Goal: Information Seeking & Learning: Learn about a topic

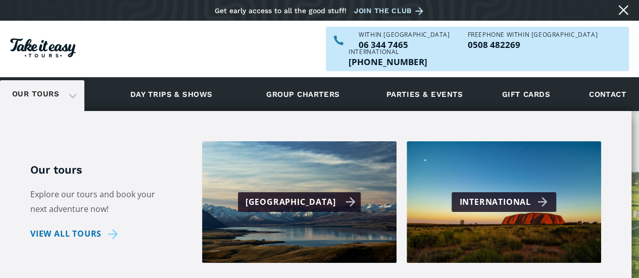
click at [308, 195] on div "[GEOGRAPHIC_DATA]" at bounding box center [301, 202] width 111 height 15
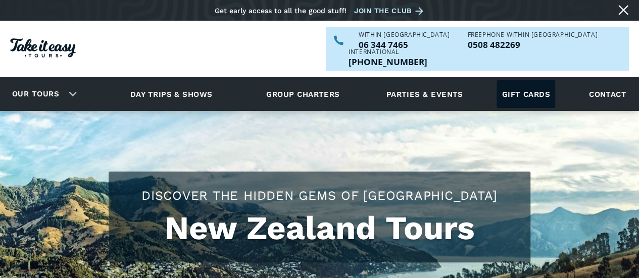
checkbox input "true"
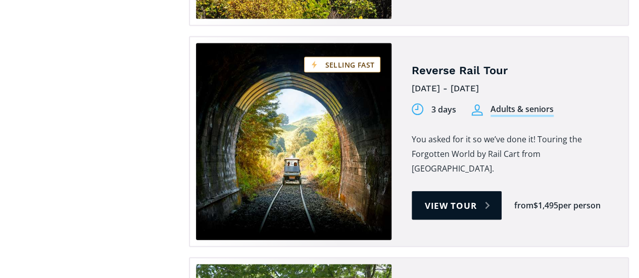
scroll to position [1142, 0]
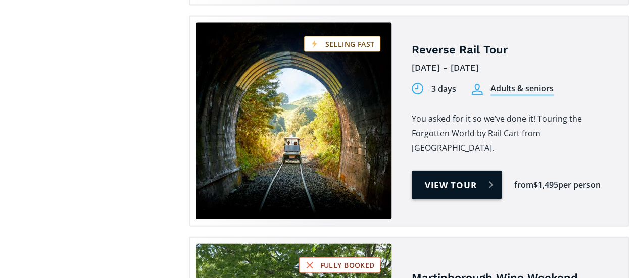
click at [448, 171] on link "View tour" at bounding box center [457, 185] width 90 height 29
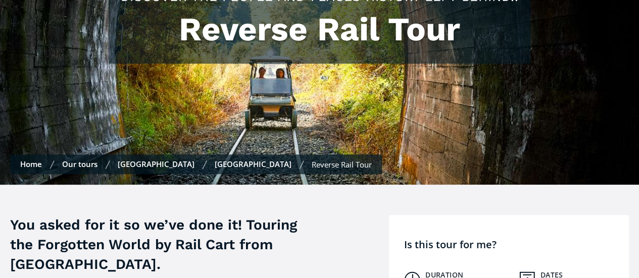
scroll to position [105, 0]
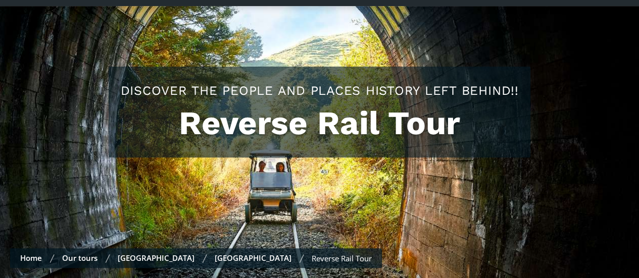
drag, startPoint x: 646, startPoint y: 19, endPoint x: 644, endPoint y: 26, distance: 8.0
click at [639, 26] on html "Skip to content Get early access to all the good stuff! Join the club Our tours…" at bounding box center [319, 34] width 639 height 278
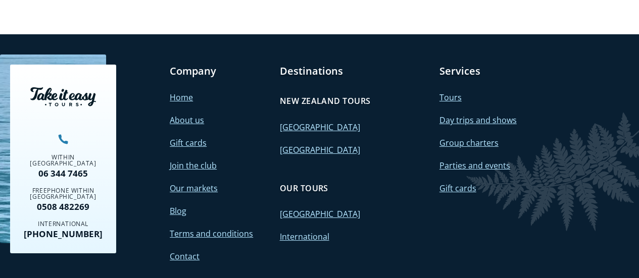
scroll to position [3714, 0]
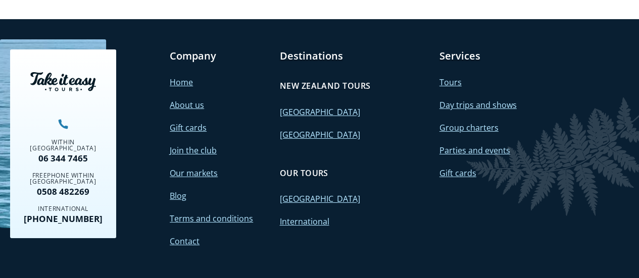
click at [308, 129] on link "[GEOGRAPHIC_DATA]" at bounding box center [319, 134] width 80 height 11
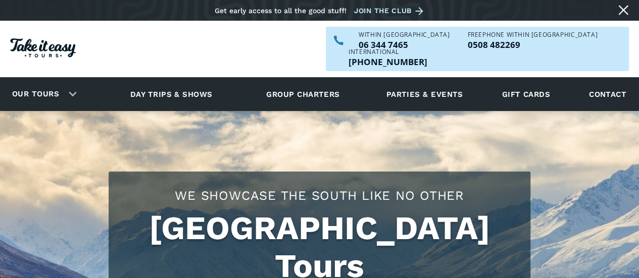
checkbox input "true"
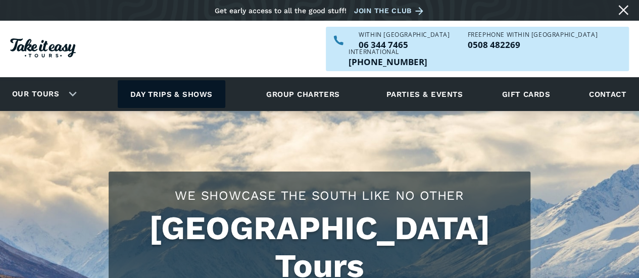
click at [192, 80] on link "Day trips & shows" at bounding box center [172, 94] width 108 height 28
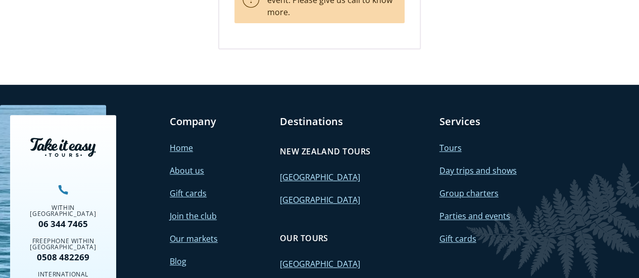
scroll to position [2079, 0]
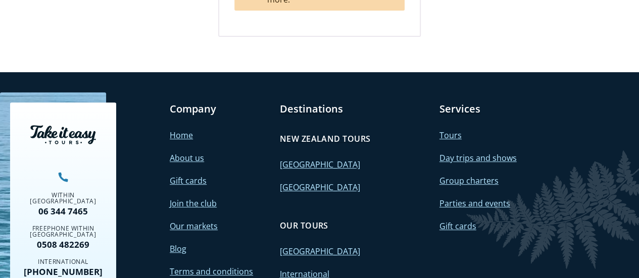
click at [299, 182] on link "[GEOGRAPHIC_DATA]" at bounding box center [319, 187] width 80 height 11
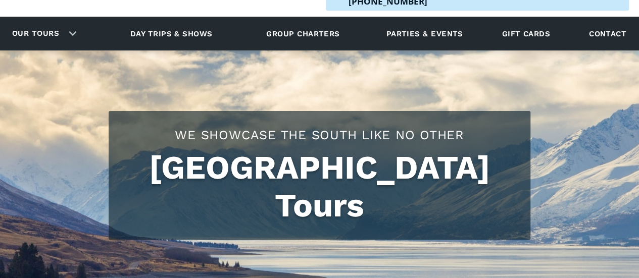
scroll to position [46, 0]
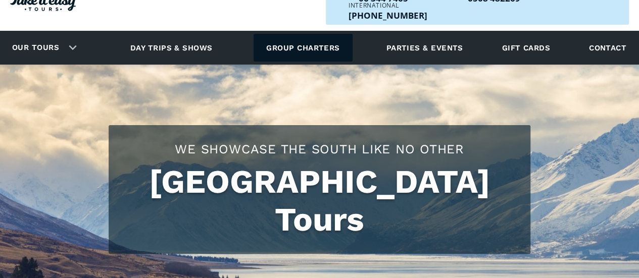
click at [310, 34] on link "Group charters" at bounding box center [303, 48] width 99 height 28
